Goal: Find specific page/section: Find specific page/section

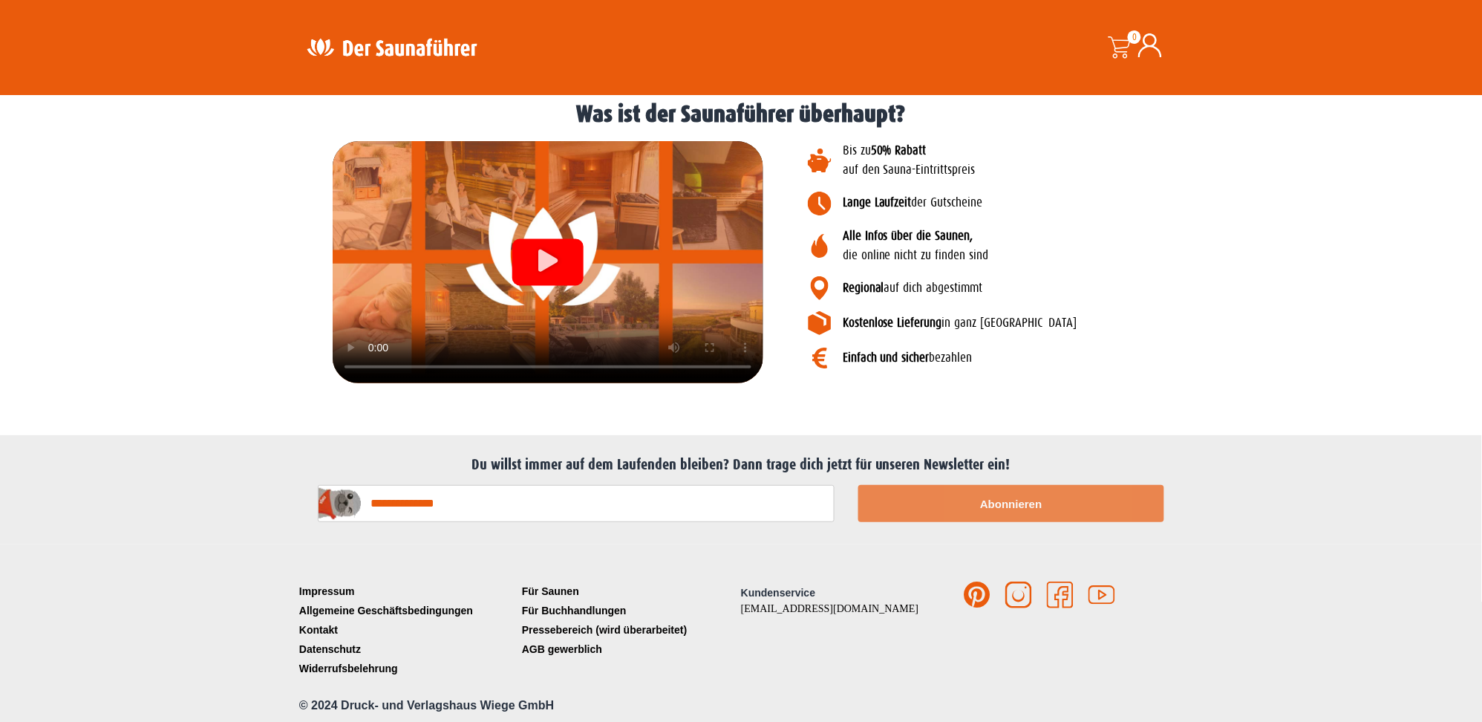
scroll to position [1666, 0]
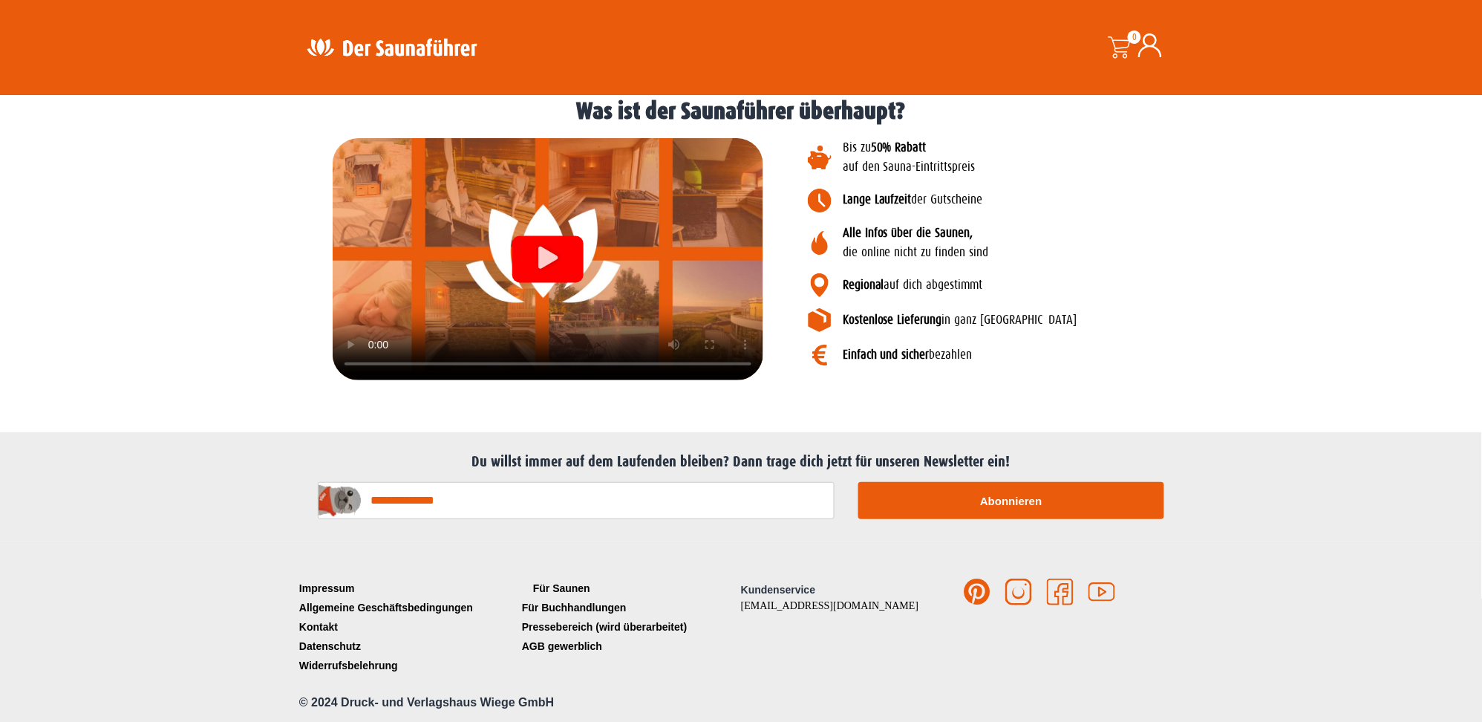
click at [561, 584] on link "Für Saunen" at bounding box center [629, 587] width 223 height 19
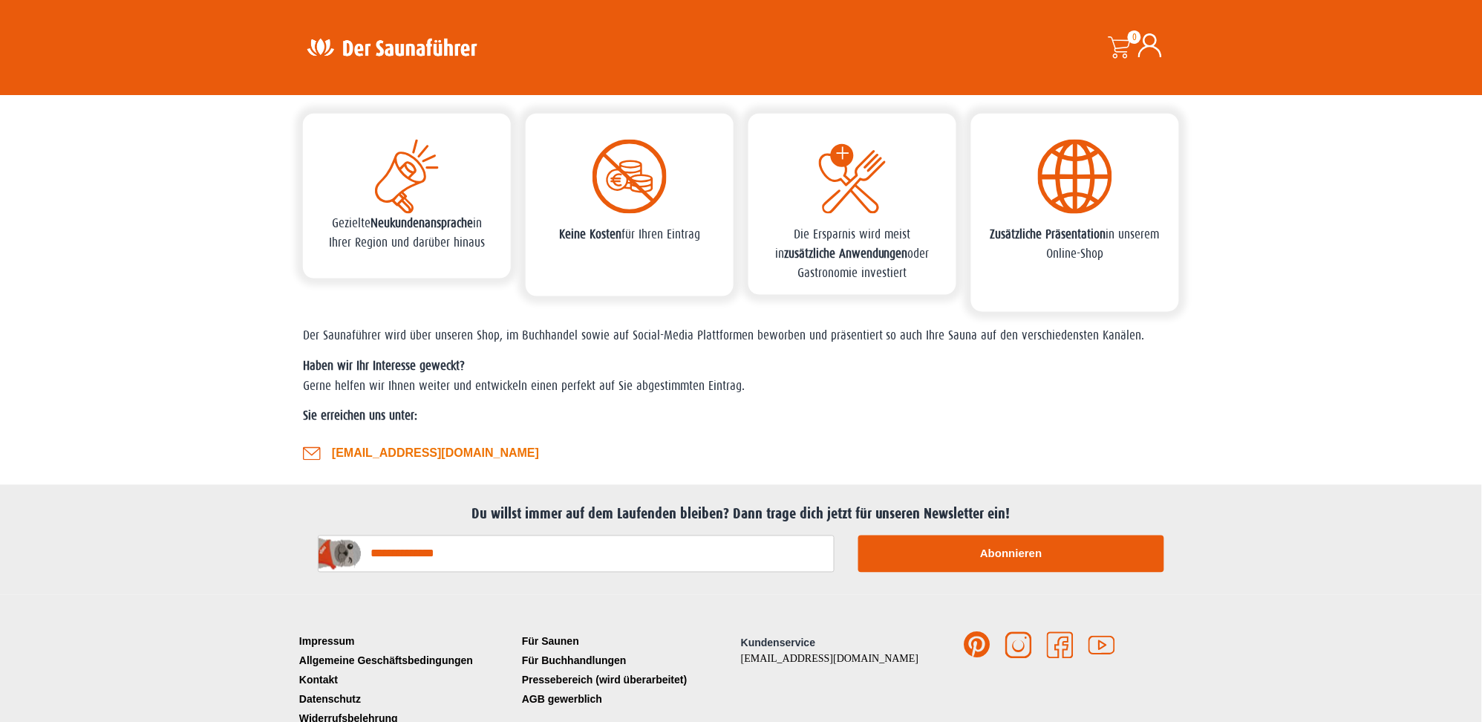
scroll to position [599, 0]
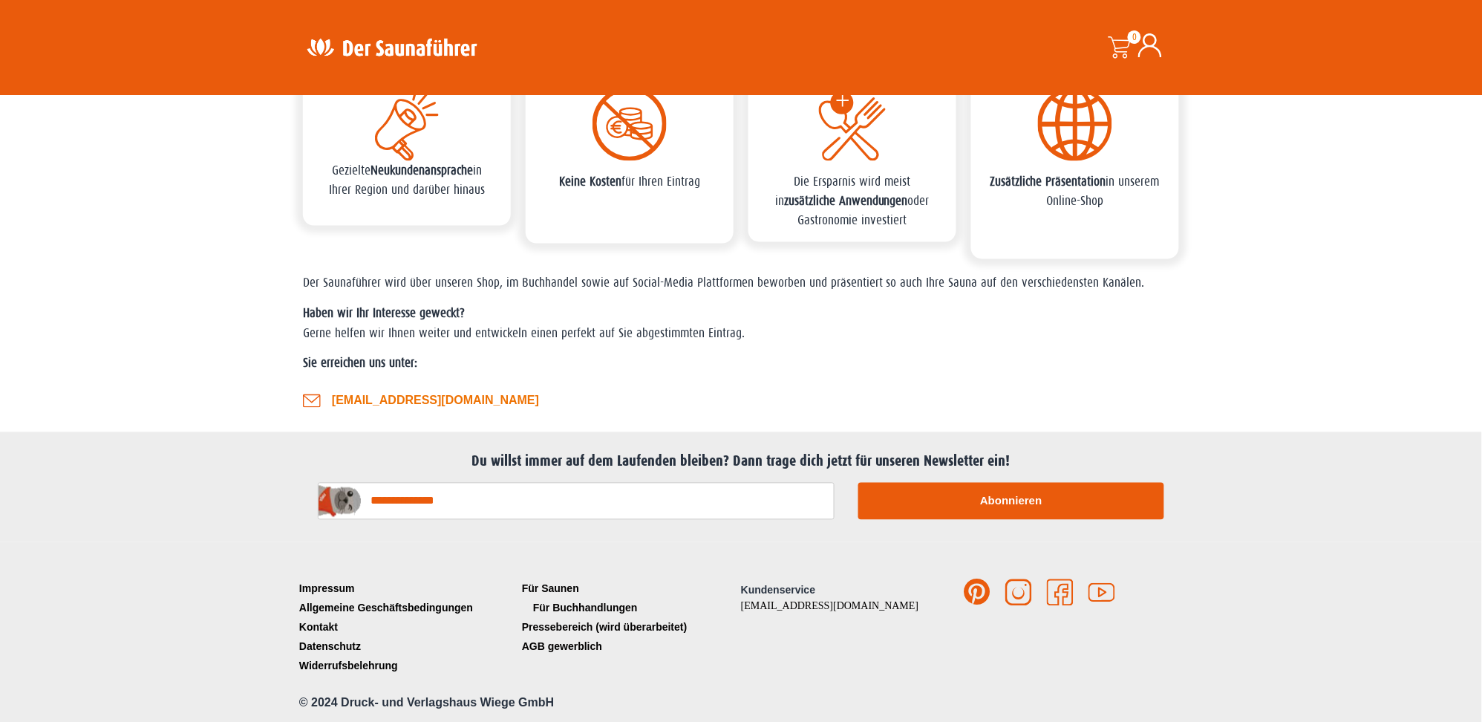
click at [612, 609] on link "Für Buchhandlungen" at bounding box center [629, 607] width 223 height 19
click at [576, 582] on link "Für Saunen" at bounding box center [629, 588] width 223 height 19
